Goal: Task Accomplishment & Management: Manage account settings

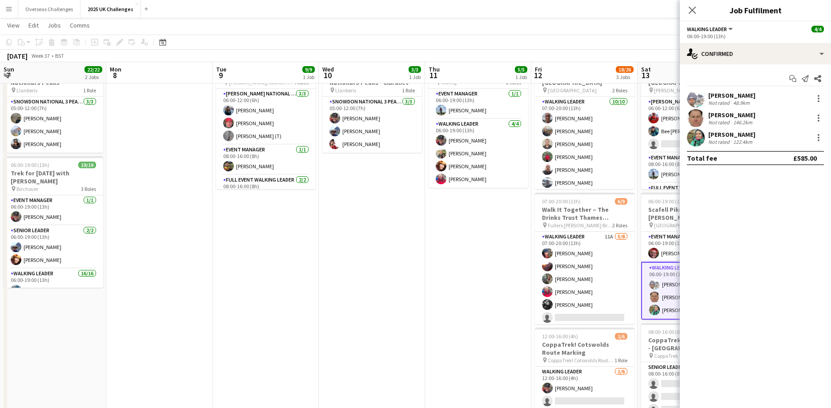
click at [641, 296] on app-card-role "Walking Leader [DATE] 06:00-19:00 (13h) [PERSON_NAME] [PERSON_NAME] [PERSON_NAM…" at bounding box center [691, 291] width 100 height 58
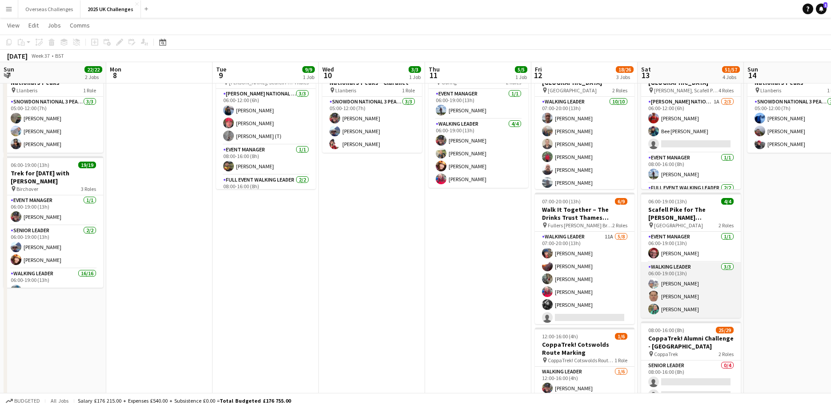
scroll to position [0, 306]
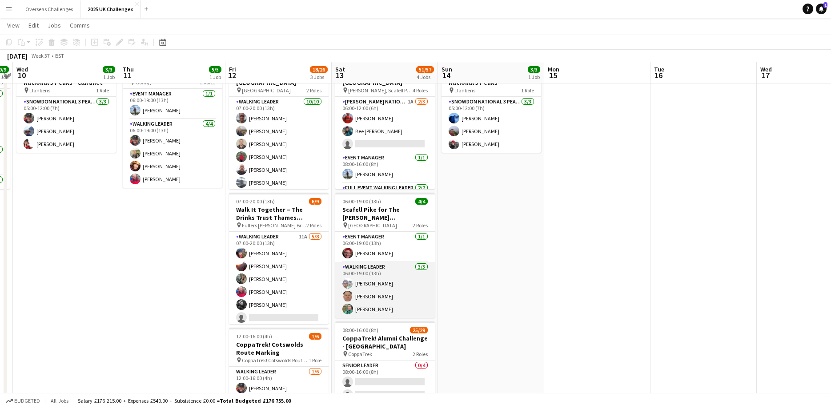
click at [383, 280] on app-card-role "Walking Leader [DATE] 06:00-19:00 (13h) [PERSON_NAME] [PERSON_NAME] [PERSON_NAM…" at bounding box center [385, 290] width 100 height 56
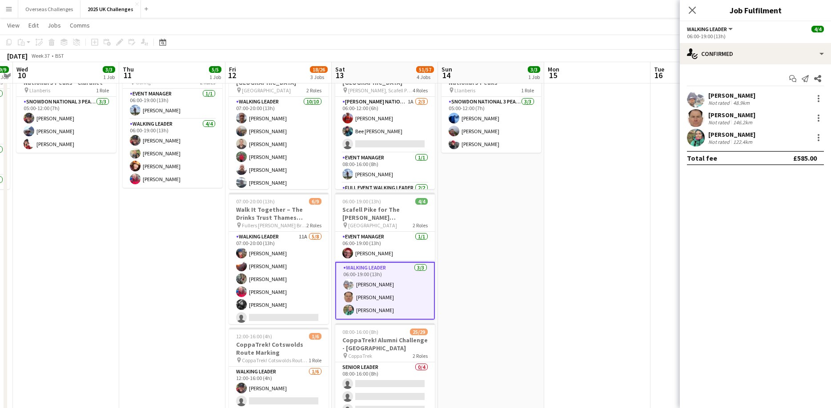
click at [741, 122] on div "146.2km" at bounding box center [742, 122] width 23 height 7
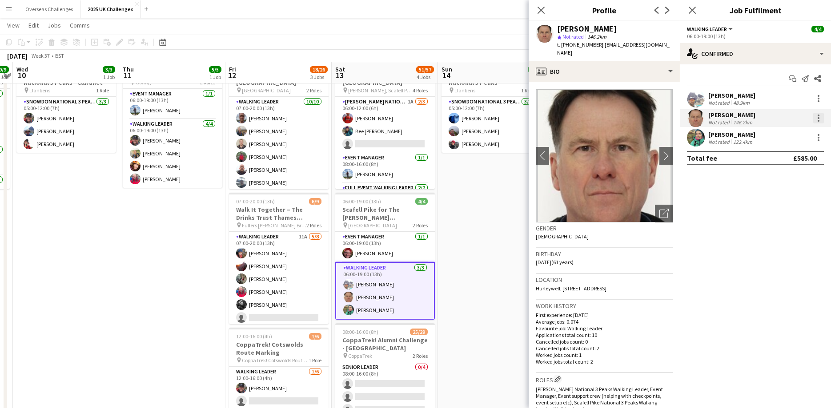
click at [820, 119] on div at bounding box center [818, 118] width 11 height 11
click at [785, 220] on span "Remove" at bounding box center [774, 220] width 27 height 8
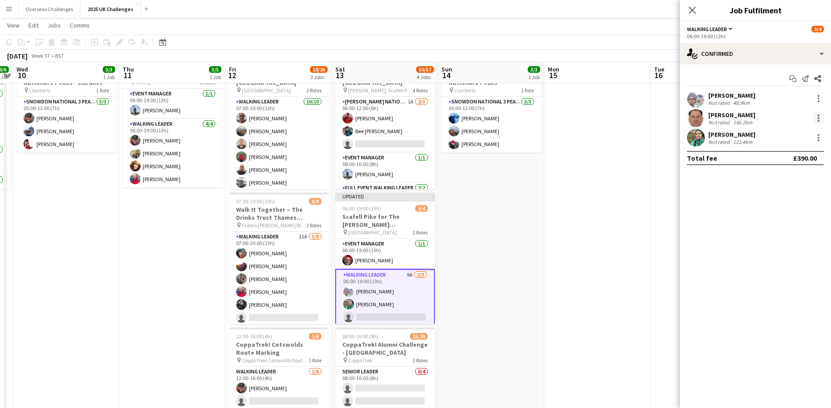
click at [822, 118] on div at bounding box center [818, 118] width 11 height 11
click at [773, 222] on span "Remove" at bounding box center [774, 220] width 27 height 8
click at [624, 128] on app-date-cell at bounding box center [597, 330] width 106 height 553
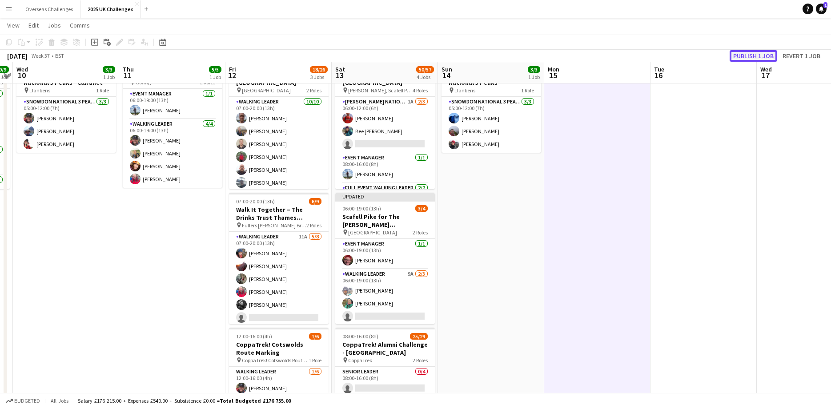
click at [757, 54] on button "Publish 1 job" at bounding box center [753, 56] width 48 height 12
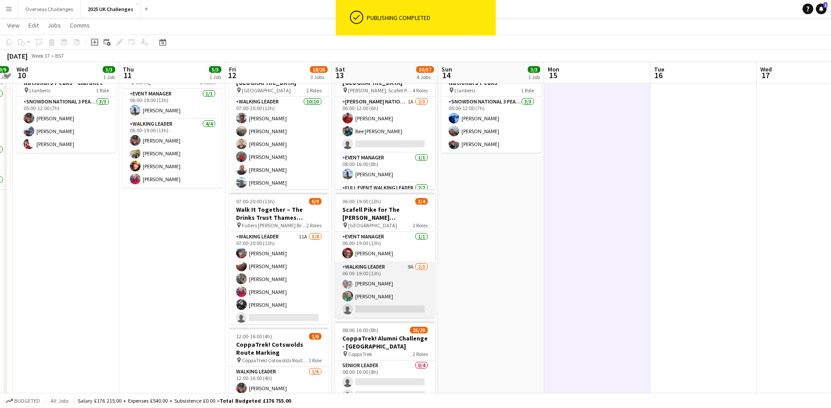
click at [380, 292] on app-card-role "Walking Leader 9A [DATE] 06:00-19:00 (13h) [PERSON_NAME] [PERSON_NAME] single-n…" at bounding box center [385, 290] width 100 height 56
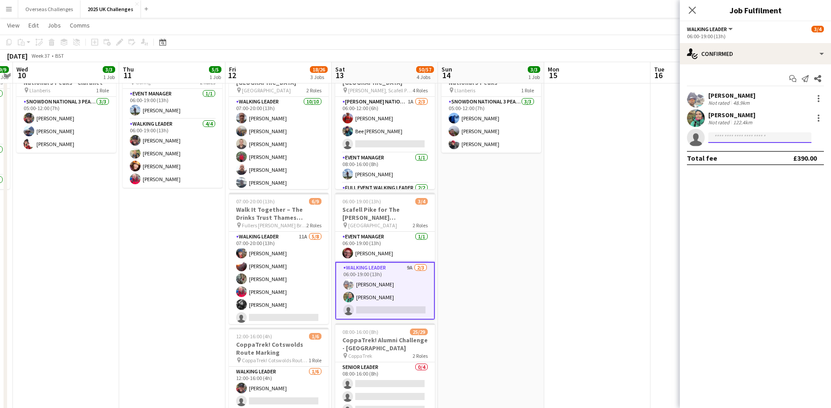
click at [730, 137] on input at bounding box center [759, 137] width 103 height 11
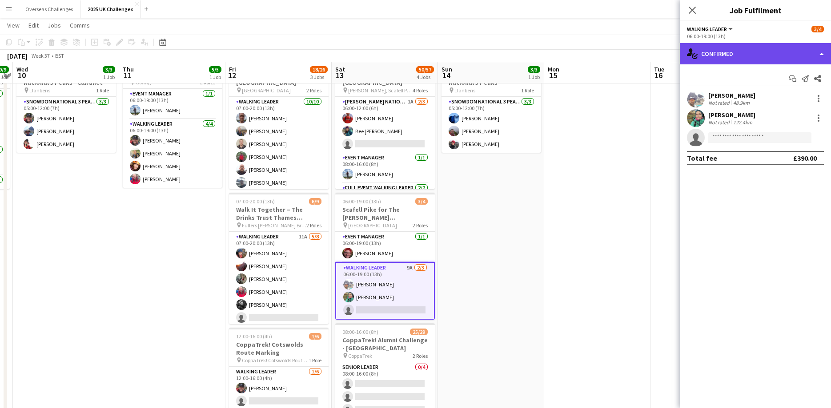
click at [716, 54] on div "single-neutral-actions-check-2 Confirmed" at bounding box center [755, 53] width 151 height 21
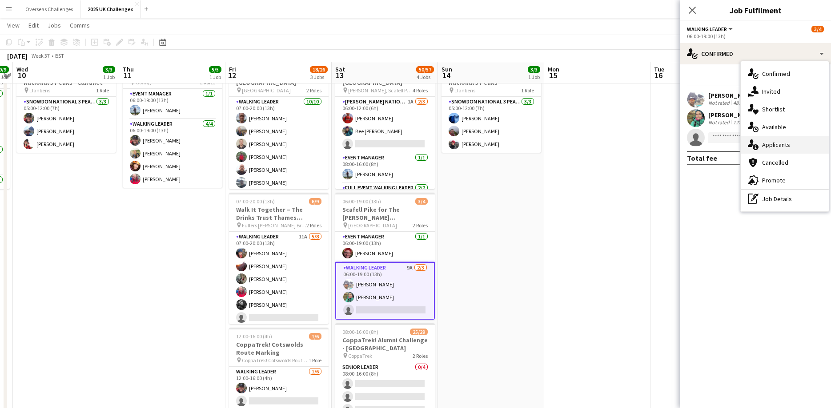
click at [764, 146] on div "single-neutral-actions-information Applicants" at bounding box center [784, 145] width 88 height 18
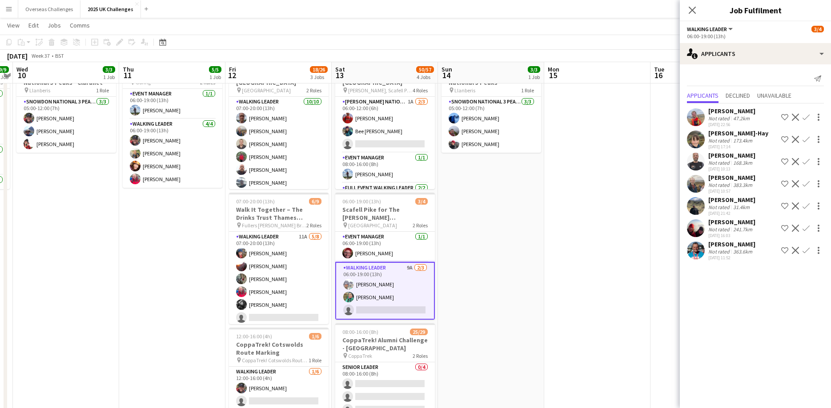
click at [723, 119] on div "Not rated" at bounding box center [719, 118] width 23 height 7
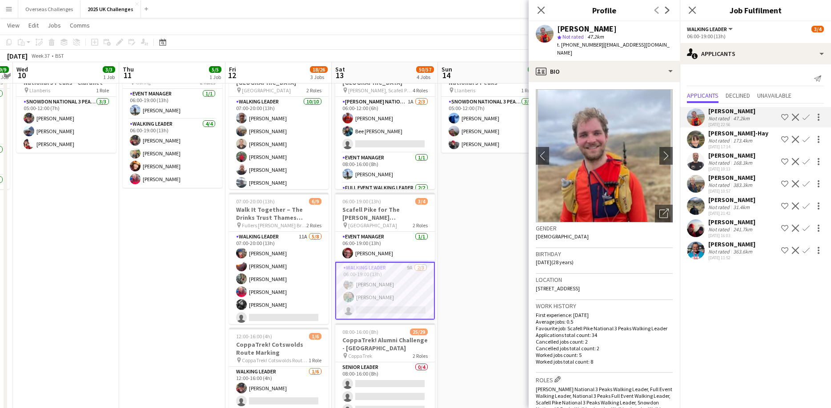
click at [804, 118] on app-icon "Confirm" at bounding box center [805, 117] width 7 height 7
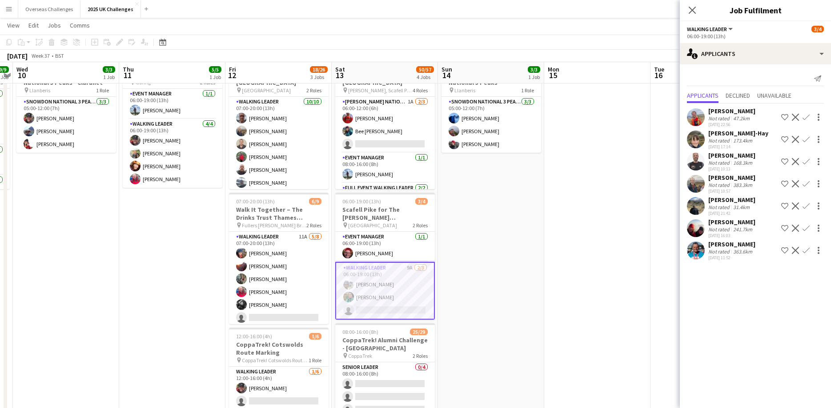
click at [804, 115] on app-icon "Confirm" at bounding box center [805, 117] width 7 height 7
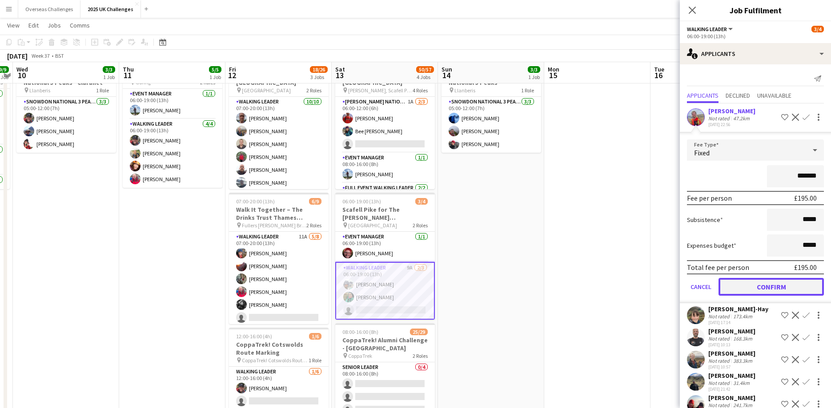
click at [764, 289] on button "Confirm" at bounding box center [770, 287] width 105 height 18
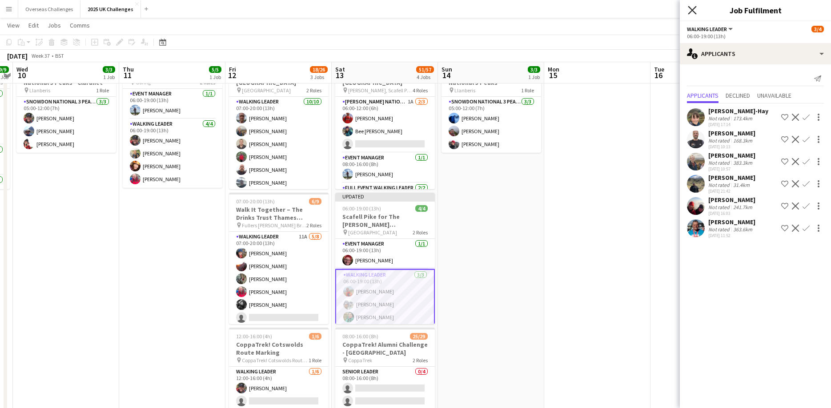
click at [692, 12] on icon "Close pop-in" at bounding box center [692, 10] width 8 height 8
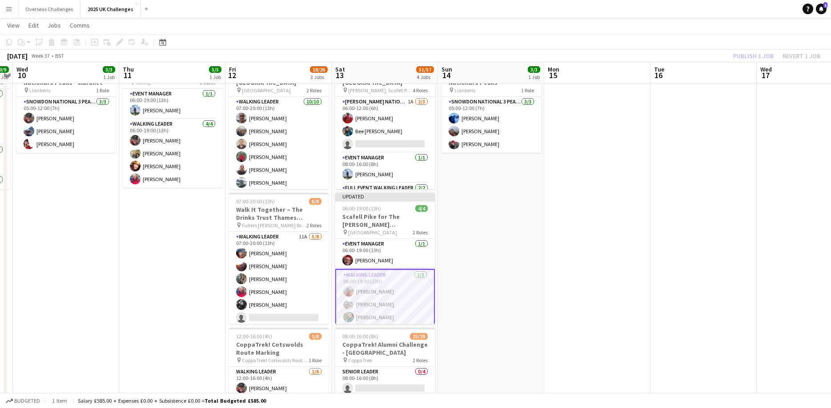
click at [756, 56] on div "Publish 1 job Revert 1 job" at bounding box center [776, 56] width 108 height 12
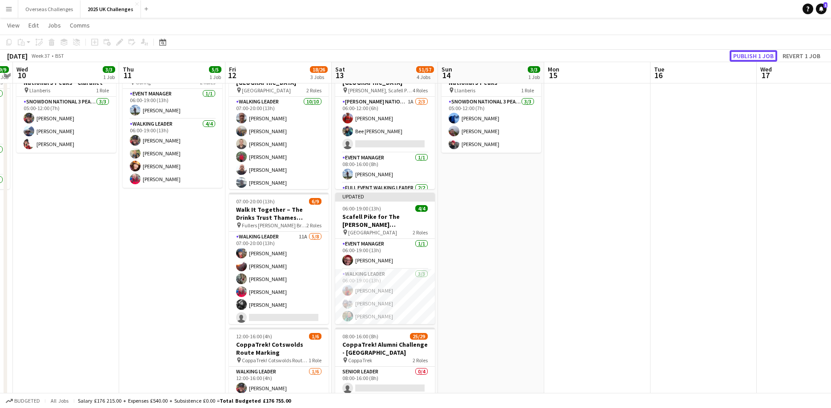
click at [756, 56] on button "Publish 1 job" at bounding box center [753, 56] width 48 height 12
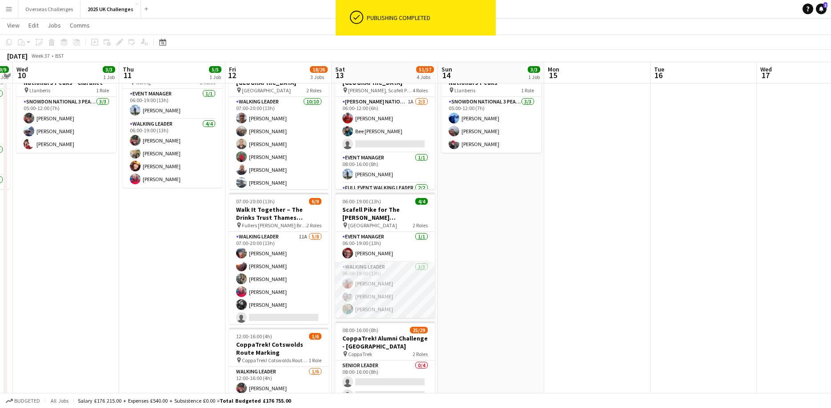
click at [392, 281] on app-card-role "Walking Leader [DATE] 06:00-19:00 (13h) [PERSON_NAME] [PERSON_NAME] [PERSON_NAM…" at bounding box center [385, 290] width 100 height 56
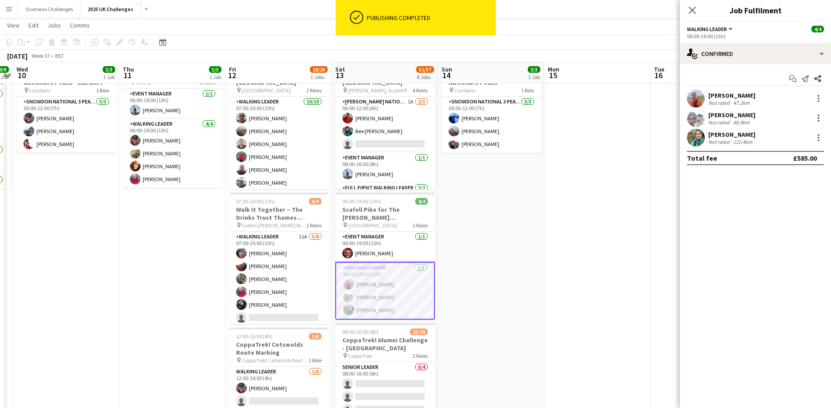
click at [730, 99] on div "[PERSON_NAME]" at bounding box center [731, 96] width 47 height 8
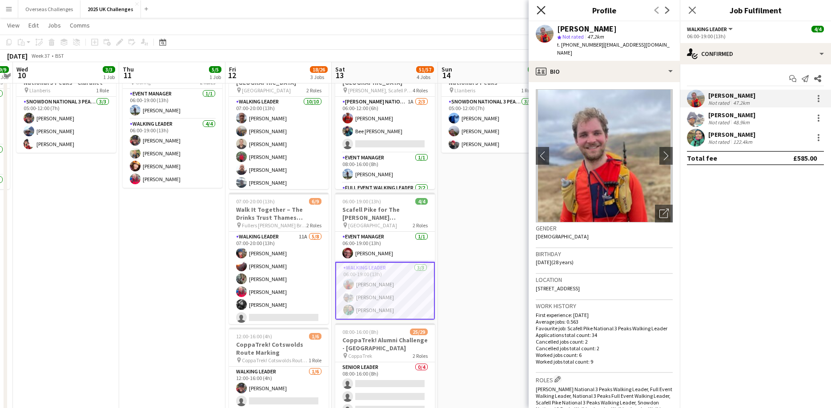
click at [540, 12] on icon "Close pop-in" at bounding box center [540, 10] width 8 height 8
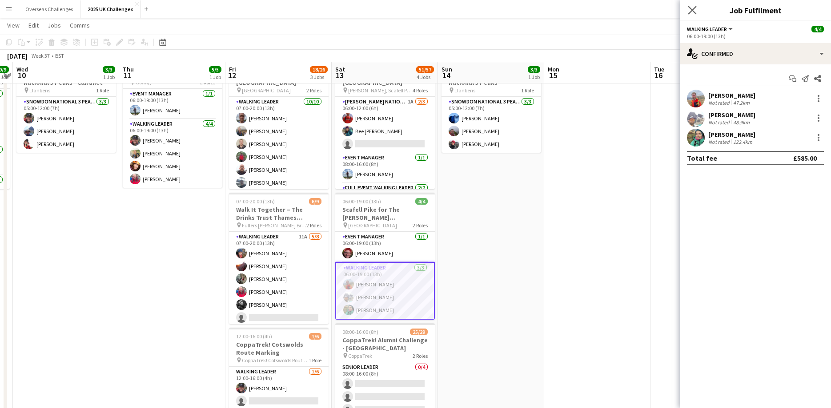
click at [696, 11] on icon "Close pop-in" at bounding box center [692, 10] width 8 height 8
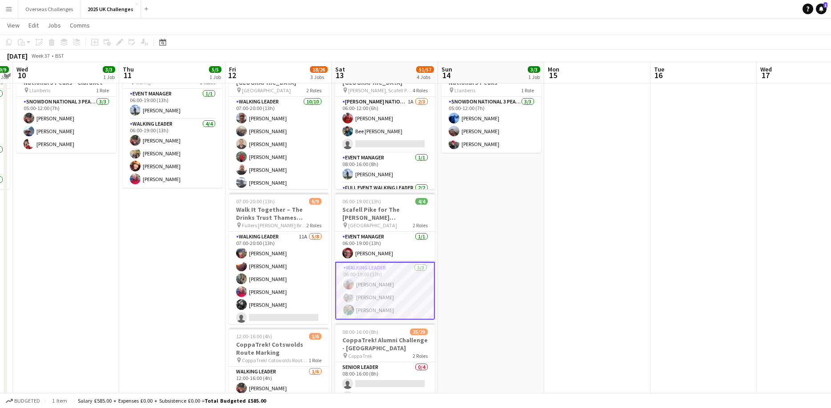
click at [377, 298] on app-card-role "Walking Leader [DATE] 06:00-19:00 (13h) [PERSON_NAME] [PERSON_NAME] [PERSON_NAM…" at bounding box center [385, 291] width 100 height 58
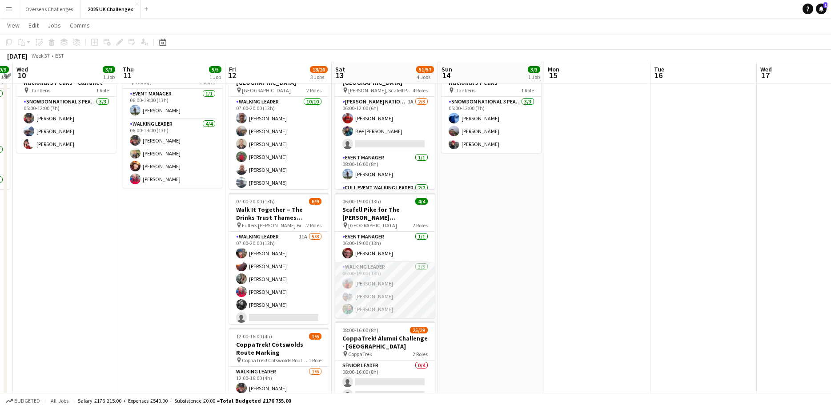
click at [378, 286] on app-card-role "Walking Leader [DATE] 06:00-19:00 (13h) [PERSON_NAME] [PERSON_NAME] [PERSON_NAM…" at bounding box center [385, 290] width 100 height 56
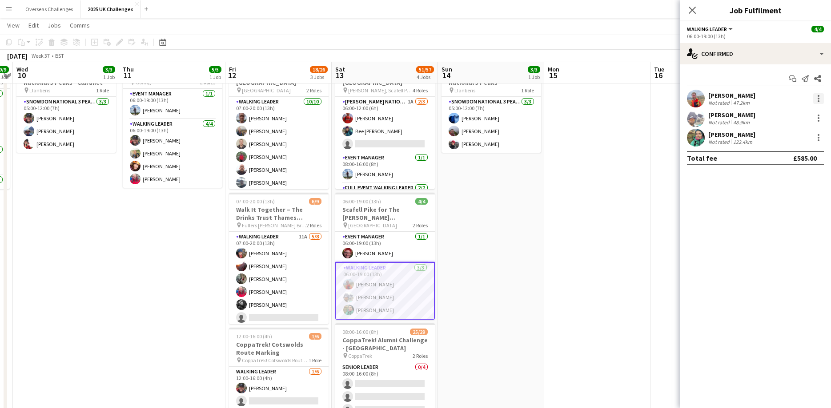
click at [820, 94] on div at bounding box center [818, 98] width 11 height 11
click at [785, 198] on span "Remove" at bounding box center [774, 200] width 27 height 8
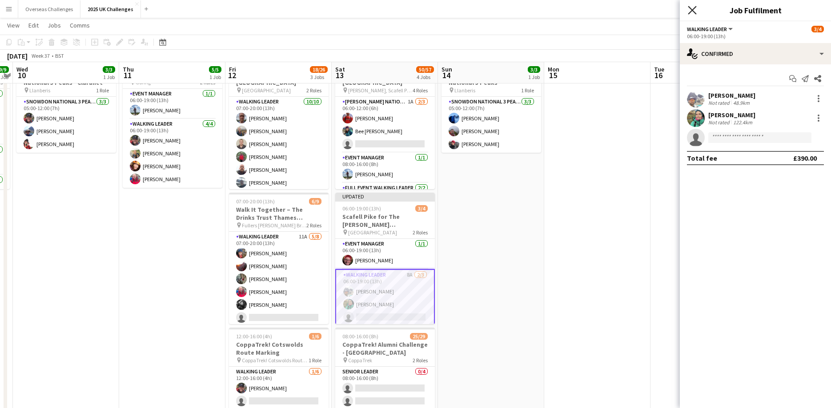
click at [694, 9] on icon "Close pop-in" at bounding box center [692, 10] width 8 height 8
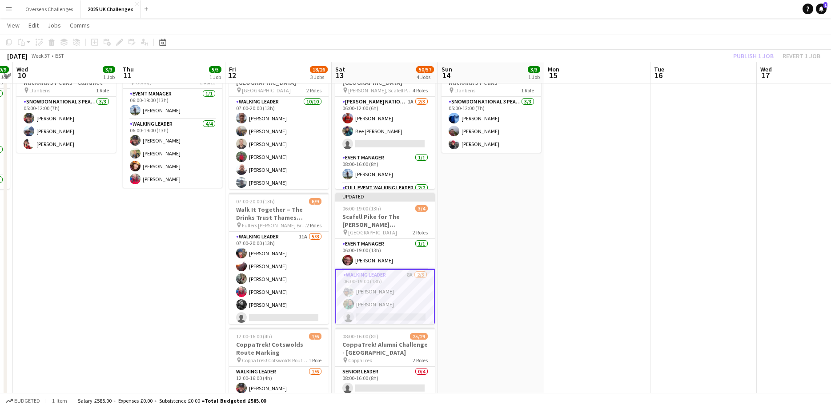
click at [747, 54] on div "Publish 1 job Revert 1 job" at bounding box center [776, 56] width 108 height 12
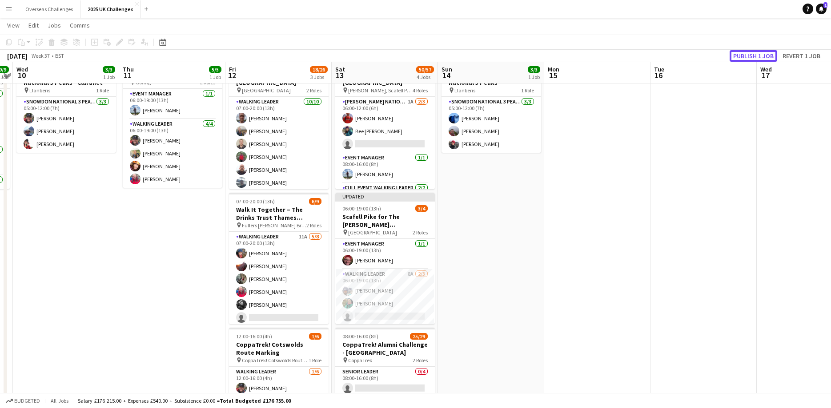
click at [747, 54] on button "Publish 1 job" at bounding box center [753, 56] width 48 height 12
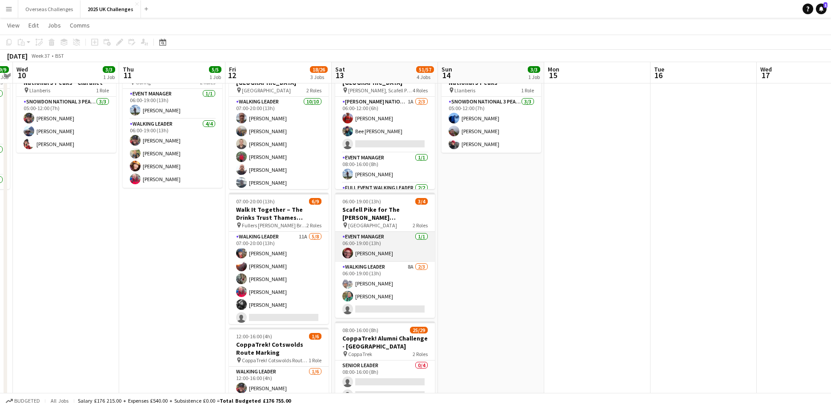
click at [379, 252] on app-card-role "Event Manager [DATE] 06:00-19:00 (13h) [PERSON_NAME]" at bounding box center [385, 247] width 100 height 30
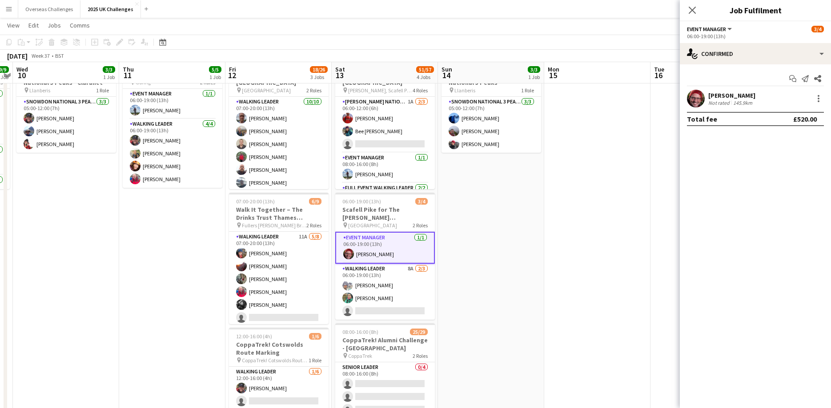
click at [729, 95] on div "[PERSON_NAME]" at bounding box center [731, 96] width 47 height 8
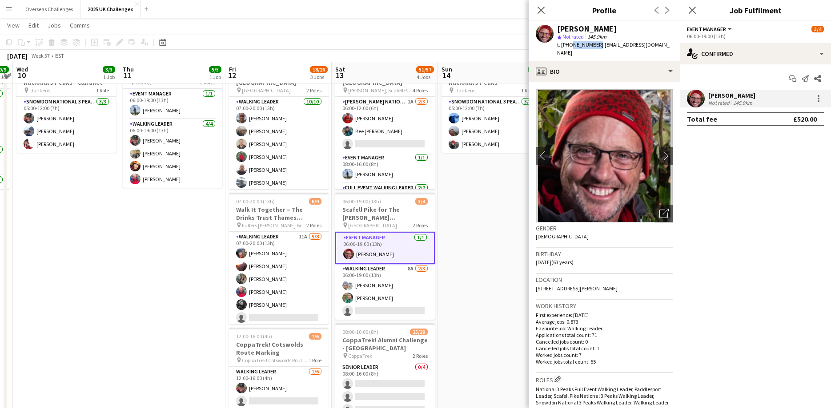
drag, startPoint x: 595, startPoint y: 46, endPoint x: 568, endPoint y: 46, distance: 26.2
click at [568, 46] on span "t. [PHONE_NUMBER]" at bounding box center [580, 44] width 46 height 7
copy span "7986854337"
